Goal: Find specific page/section

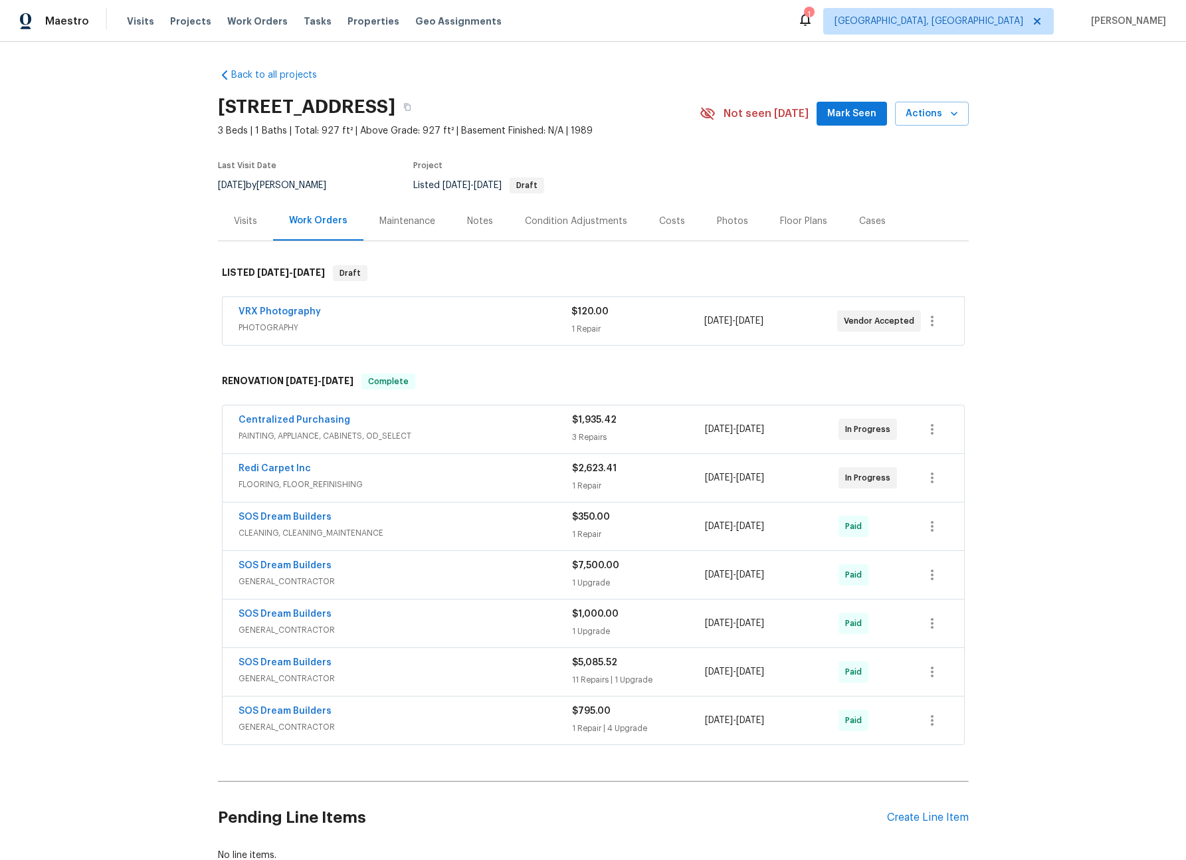
scroll to position [3, 0]
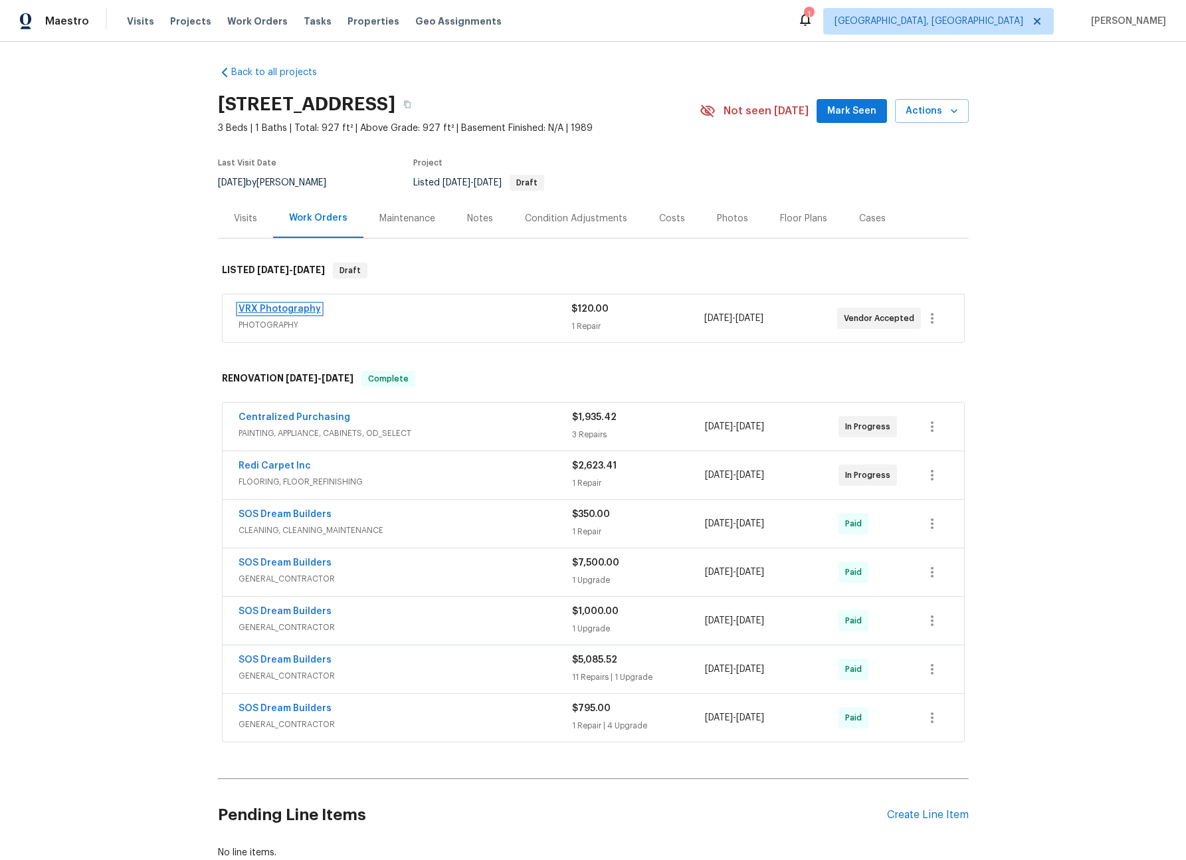
click at [304, 311] on link "VRX Photography" at bounding box center [279, 308] width 82 height 9
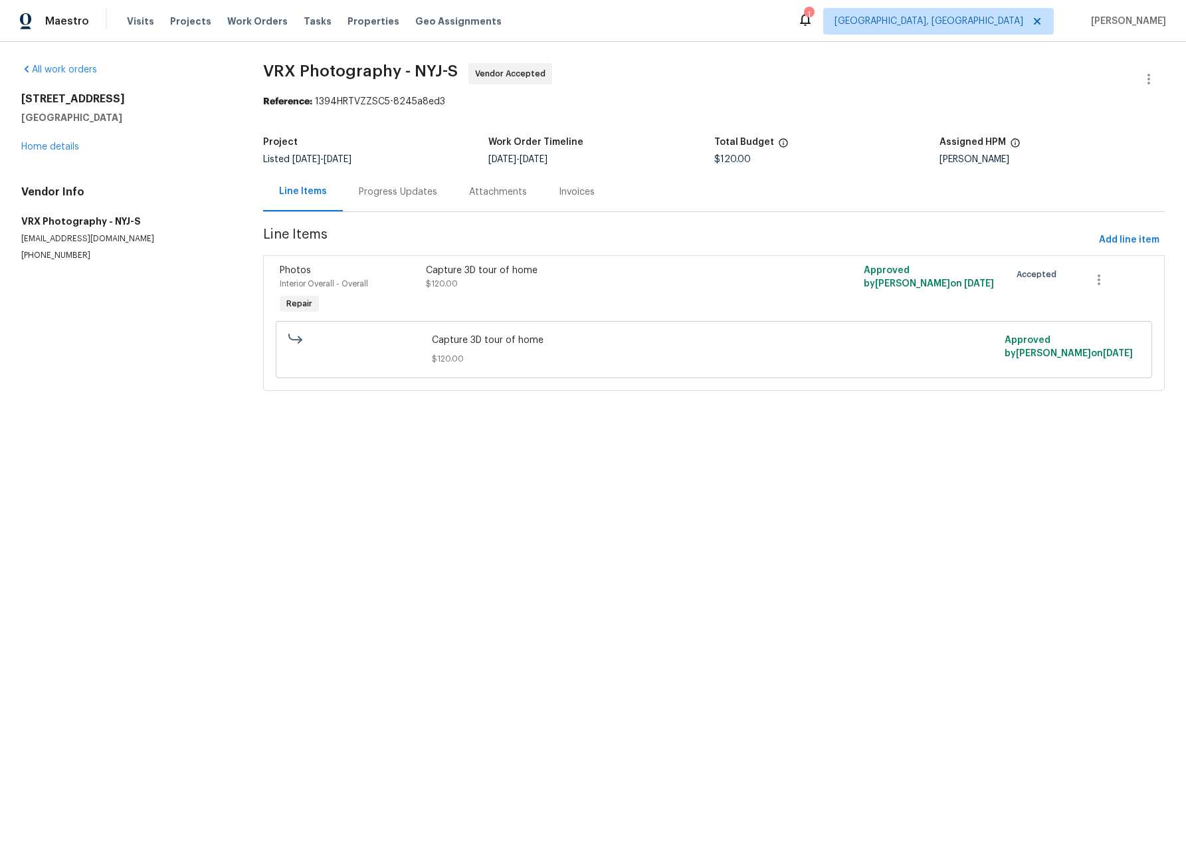
click at [570, 194] on div "Invoices" at bounding box center [577, 191] width 36 height 13
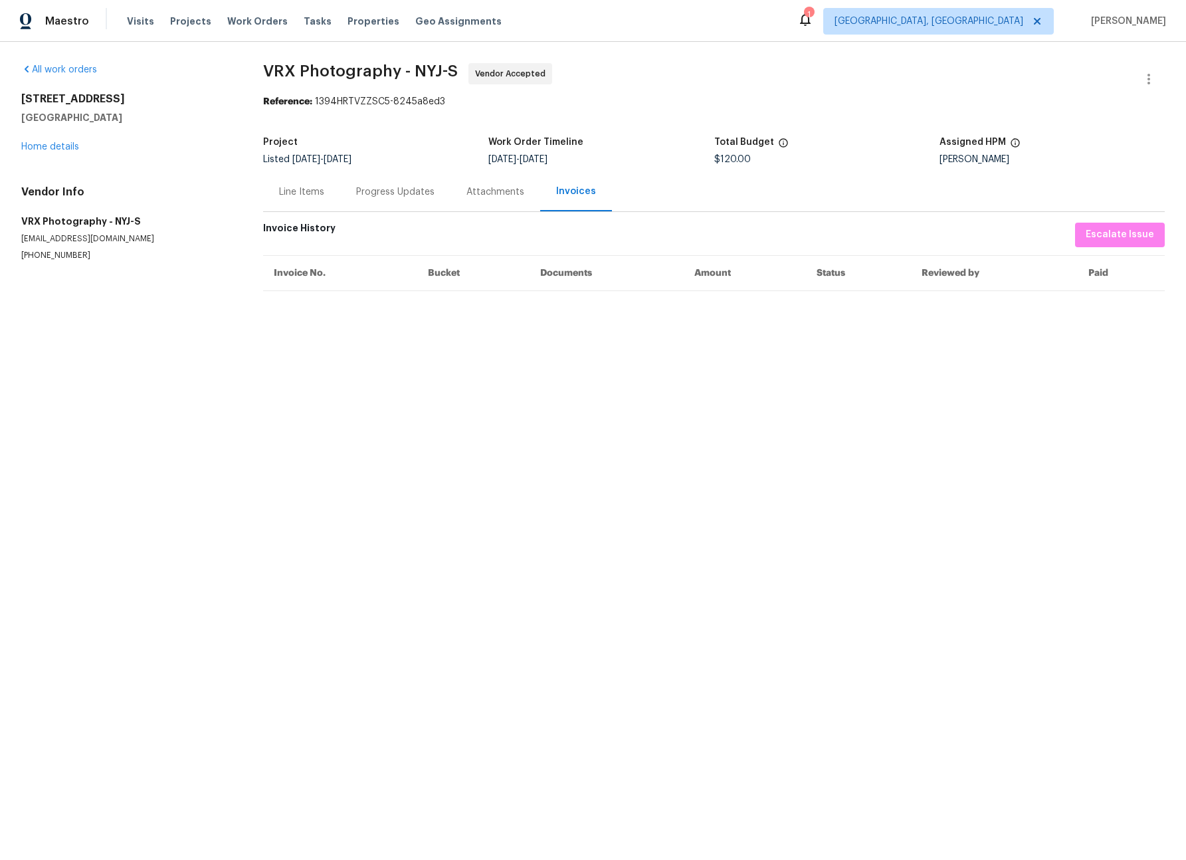
click at [507, 191] on div "Attachments" at bounding box center [495, 191] width 58 height 13
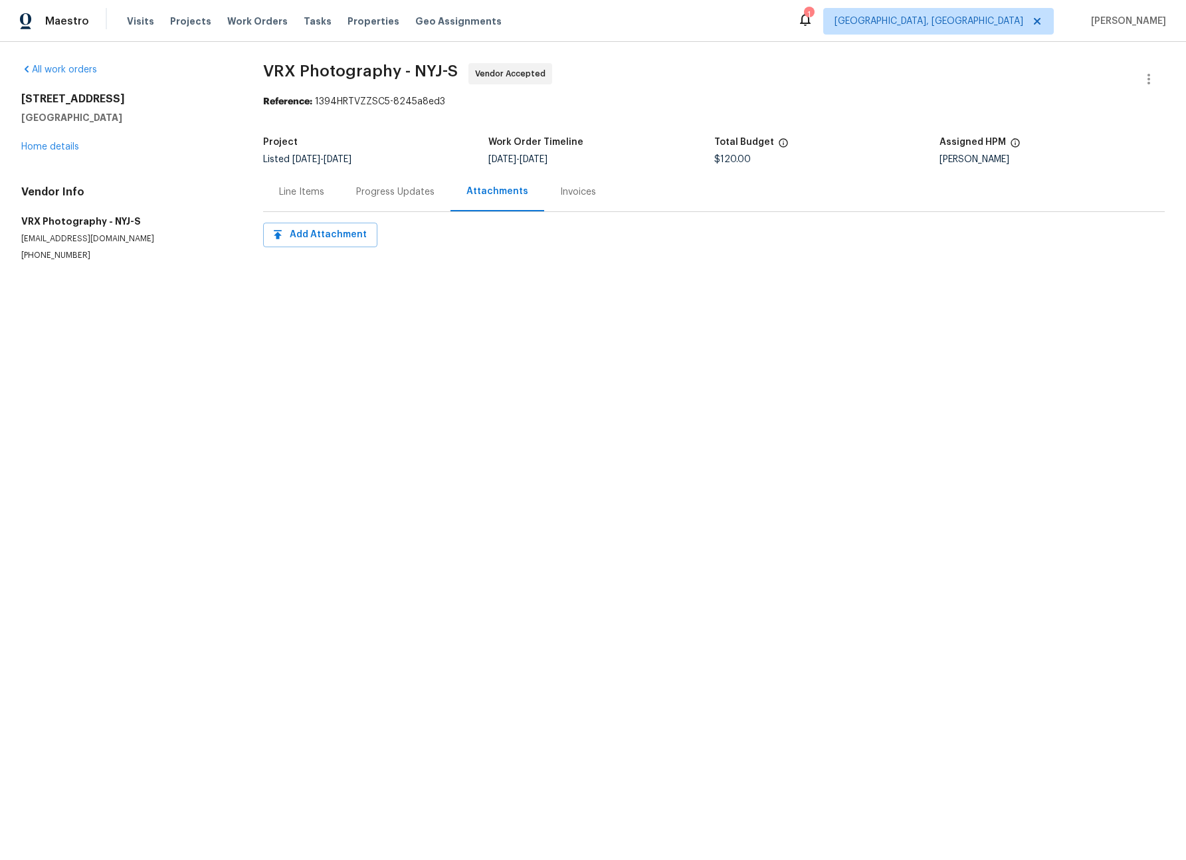
click at [389, 193] on div "Progress Updates" at bounding box center [395, 191] width 78 height 13
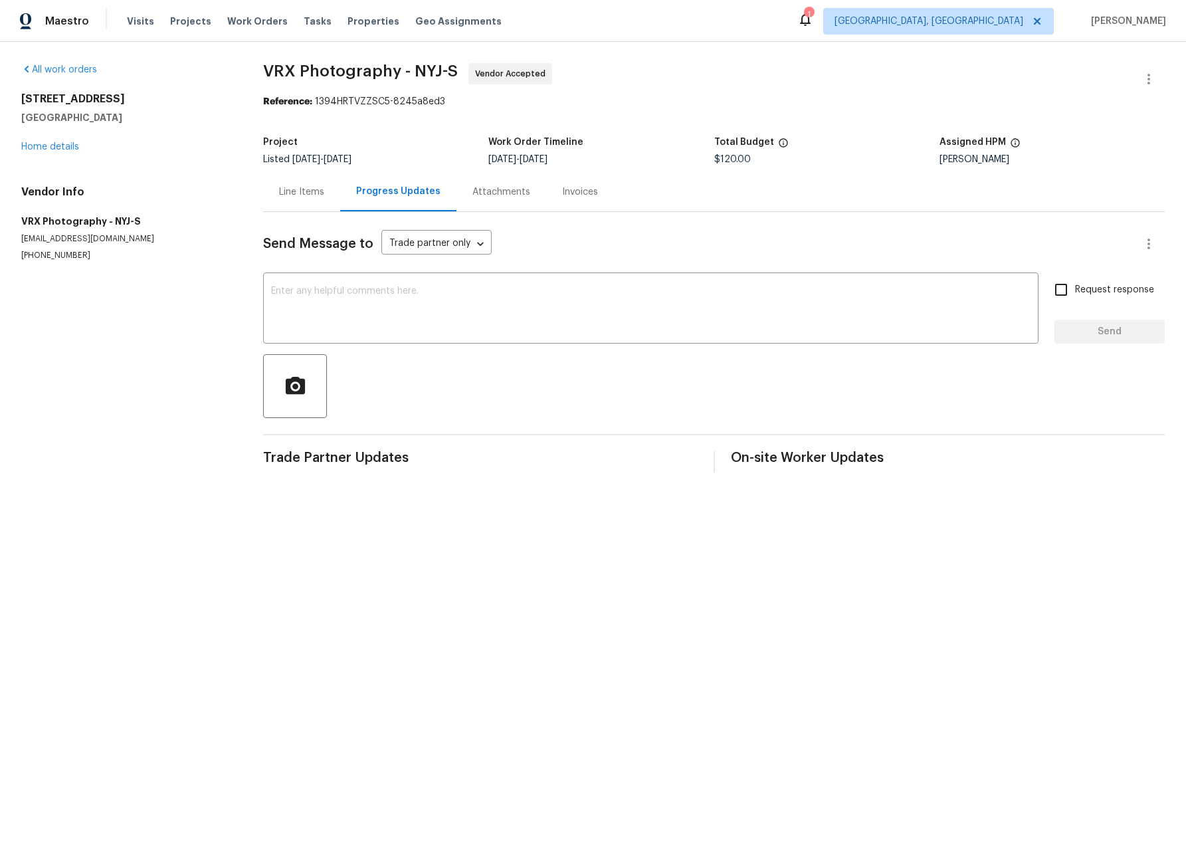
click at [306, 193] on div "Line Items" at bounding box center [301, 191] width 45 height 13
